Goal: Task Accomplishment & Management: Manage account settings

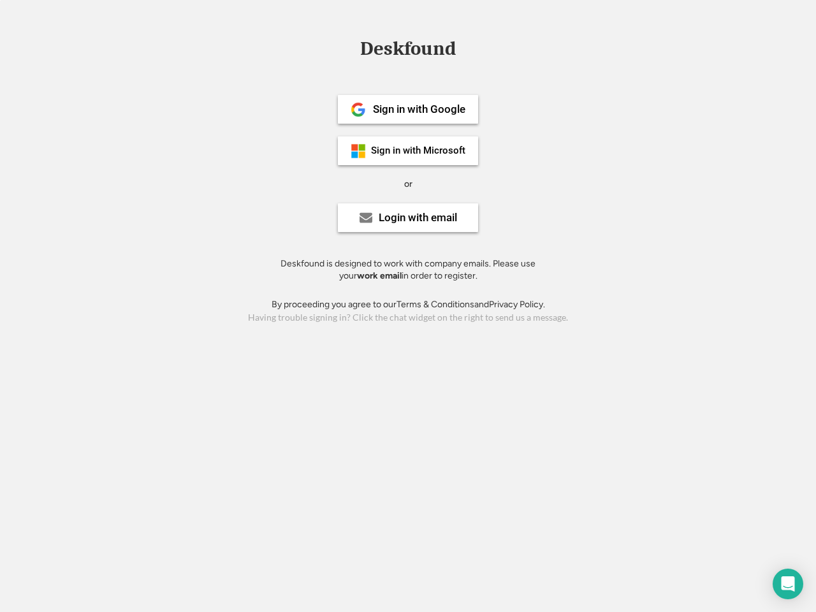
click at [408, 182] on div "or" at bounding box center [408, 184] width 8 height 13
click at [408, 51] on div "Deskfound" at bounding box center [408, 49] width 108 height 20
click at [349, 48] on div "Deskfound" at bounding box center [408, 51] width 816 height 24
click at [408, 51] on div "Deskfound" at bounding box center [408, 49] width 108 height 20
click at [408, 184] on div "or" at bounding box center [408, 184] width 8 height 13
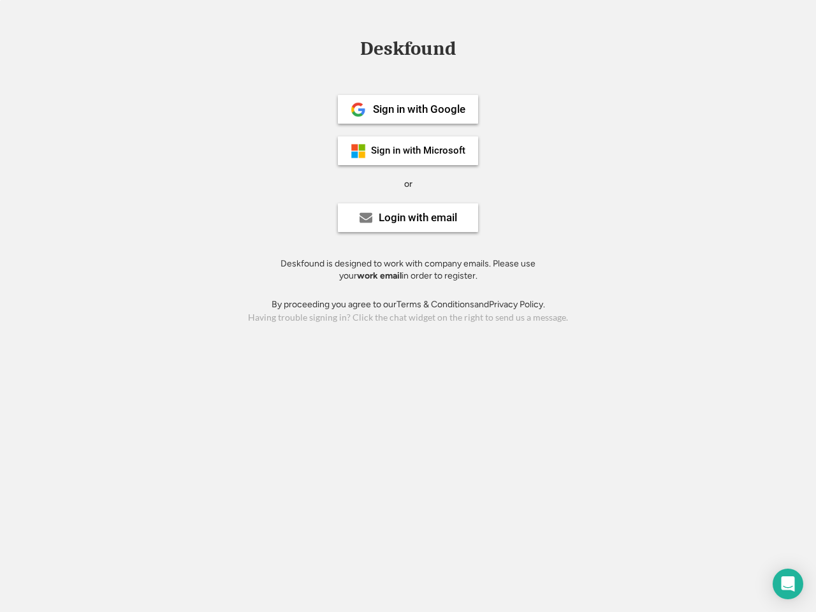
click at [408, 109] on div "Sign in with Google" at bounding box center [419, 109] width 92 height 11
click at [419, 109] on div "Sign in with Google" at bounding box center [419, 109] width 92 height 11
click at [358, 110] on img at bounding box center [358, 109] width 15 height 15
click at [408, 151] on div "Sign in with Microsoft" at bounding box center [418, 151] width 94 height 10
click at [419, 151] on div "Sign in with Microsoft" at bounding box center [418, 151] width 94 height 10
